Goal: Navigation & Orientation: Find specific page/section

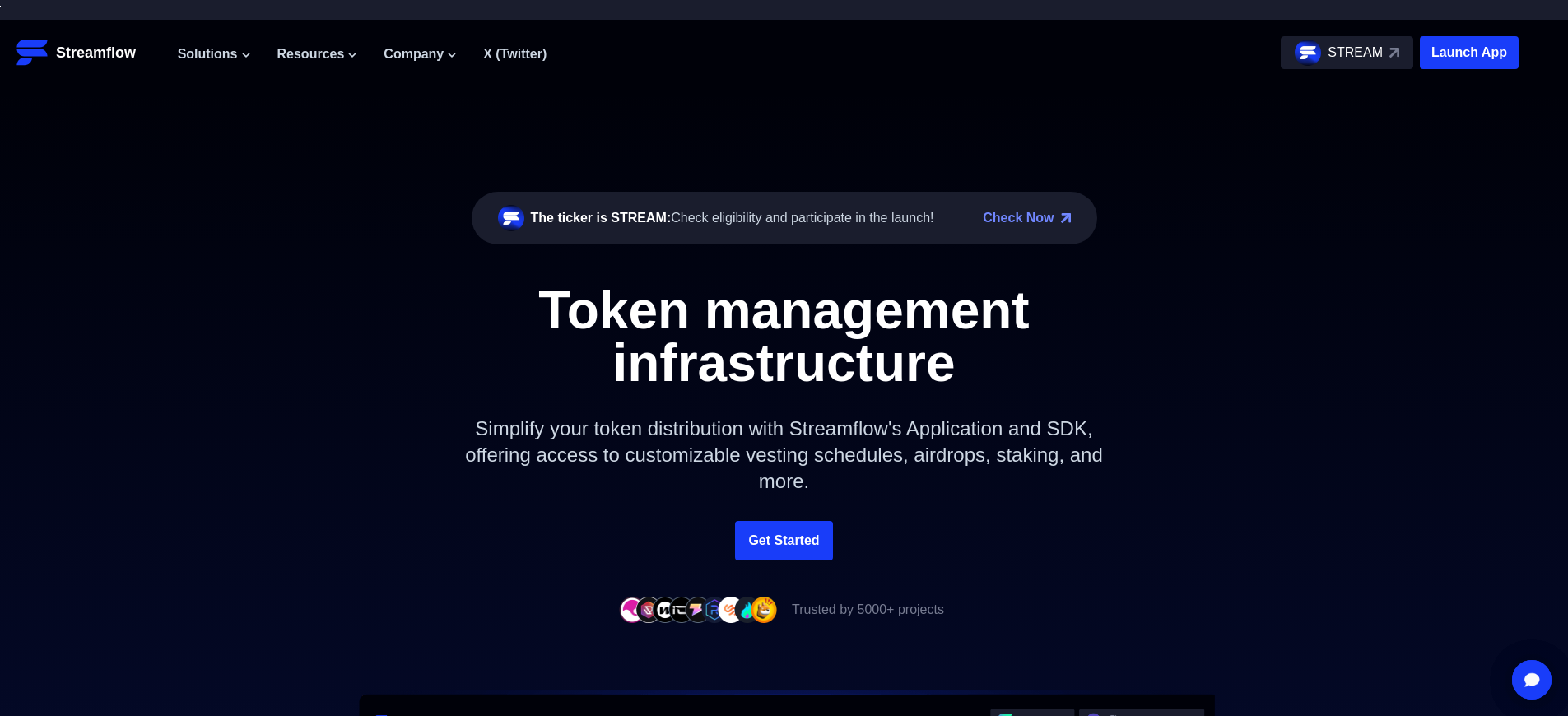
click at [1469, 52] on p "Launch App" at bounding box center [1469, 52] width 99 height 33
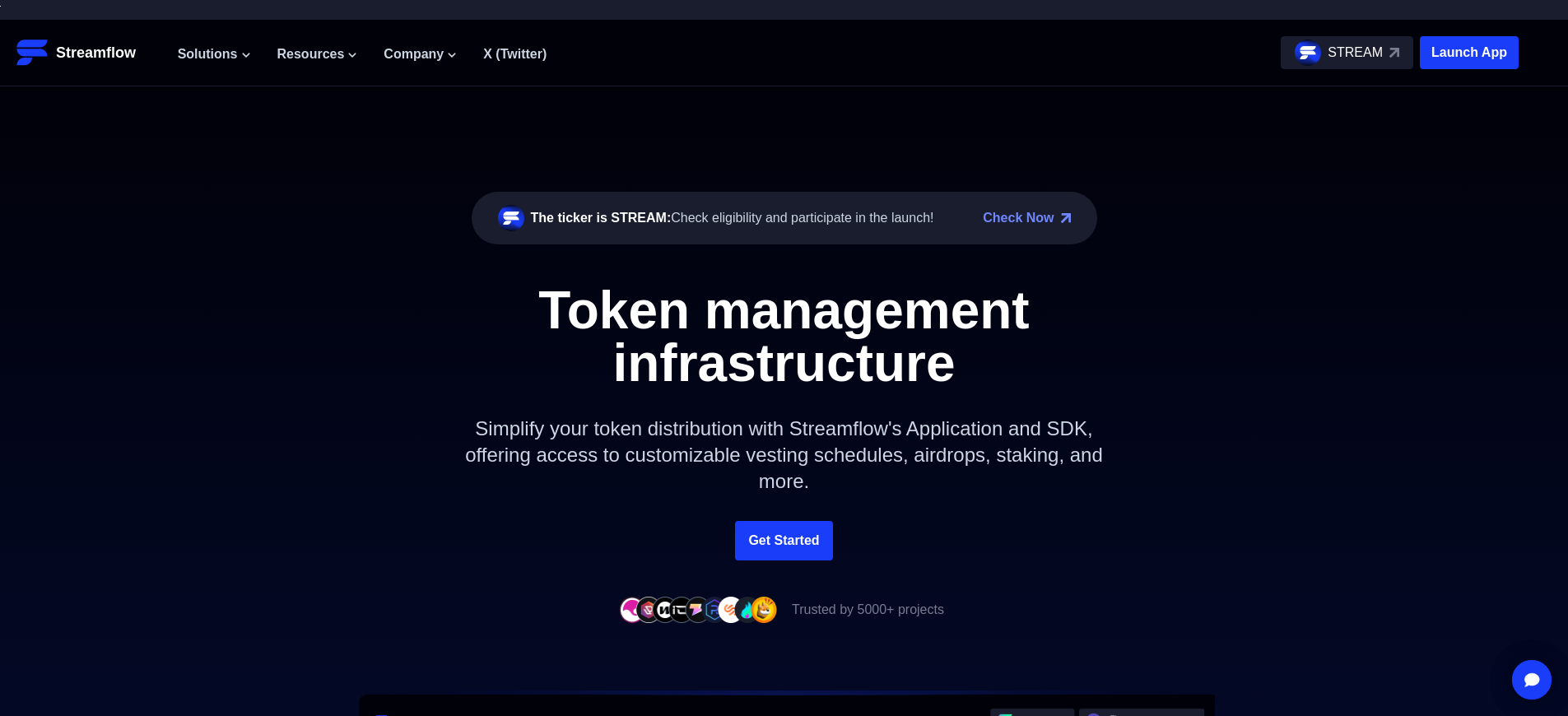
click at [1469, 52] on p "Launch App" at bounding box center [1469, 52] width 99 height 33
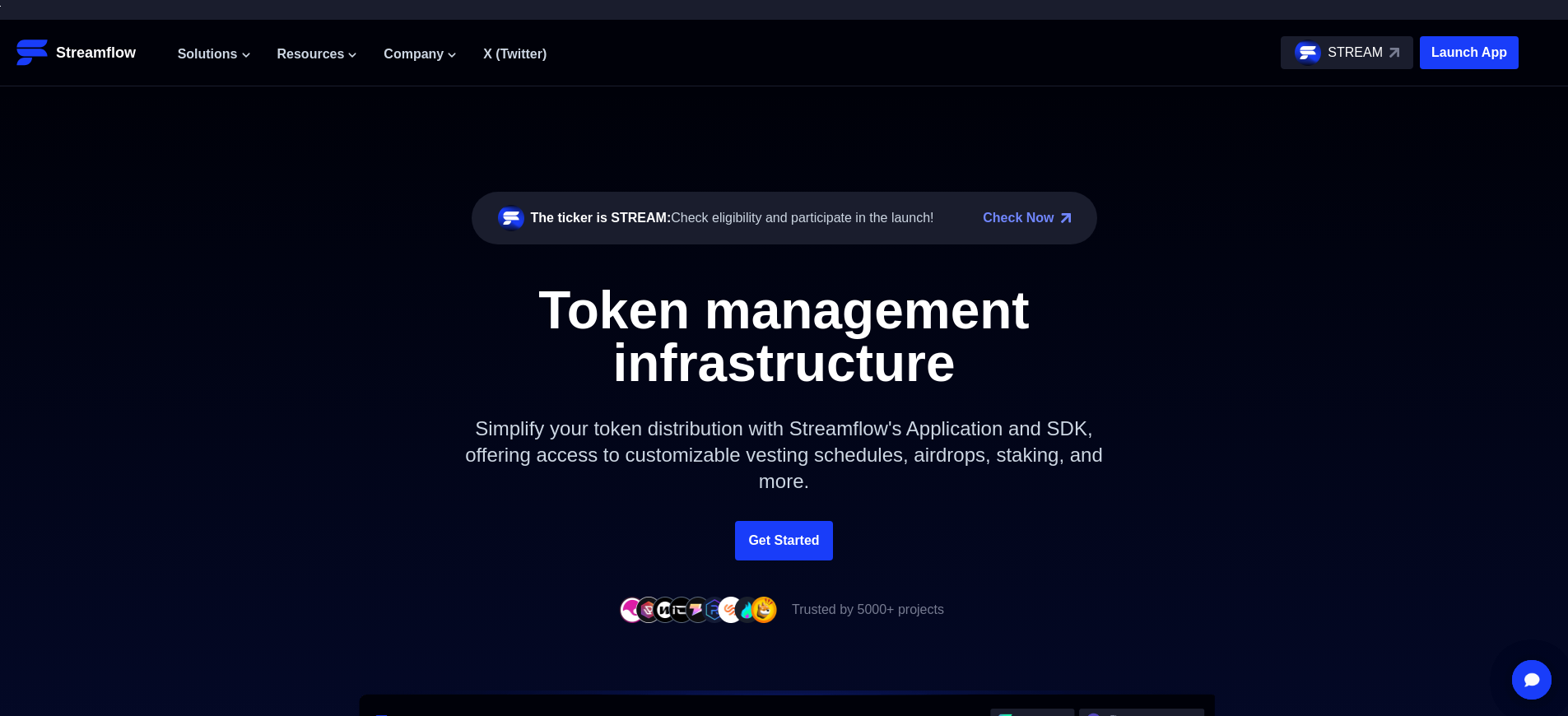
click at [1469, 52] on p "Launch App" at bounding box center [1469, 52] width 99 height 33
